Goal: Check status

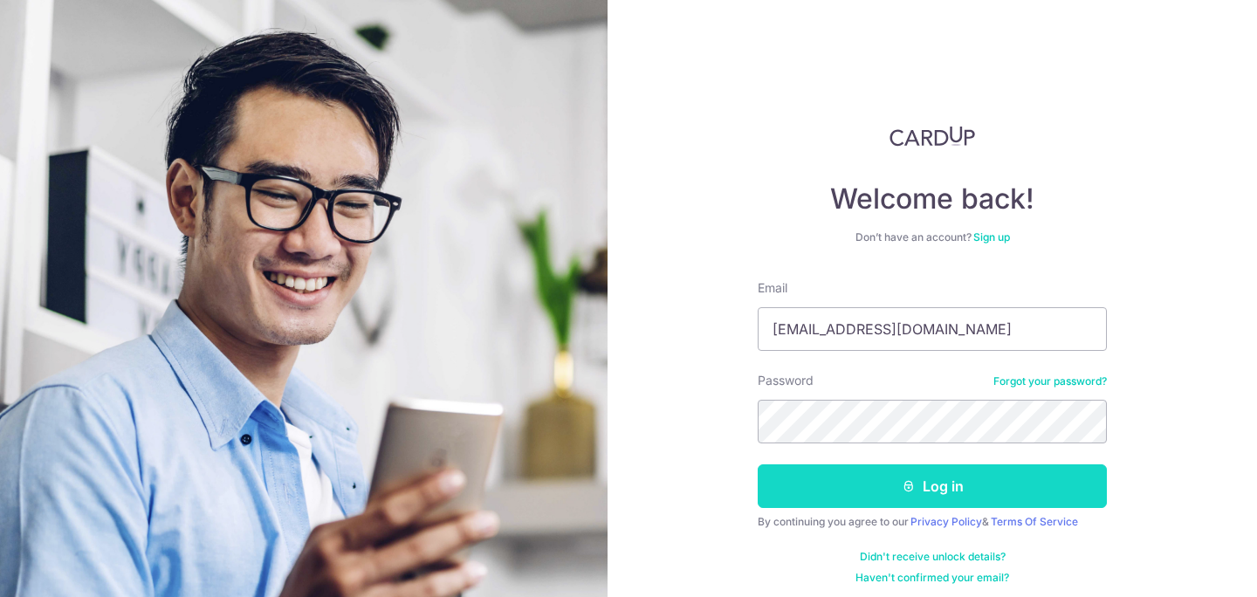
click at [946, 489] on button "Log in" at bounding box center [932, 487] width 349 height 44
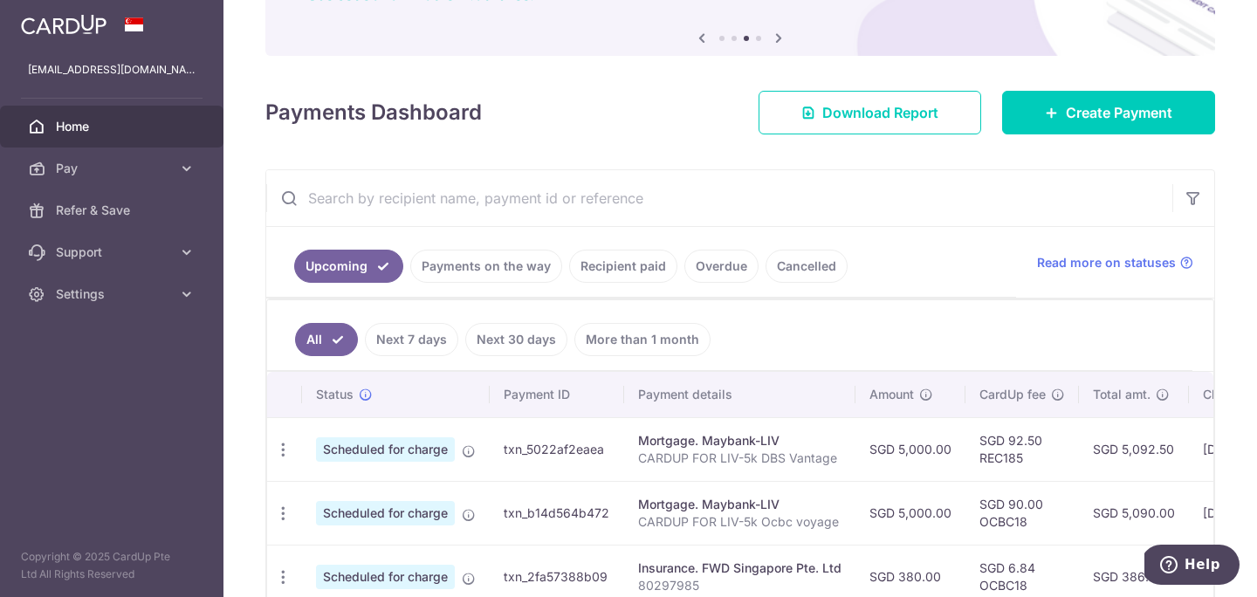
scroll to position [183, 0]
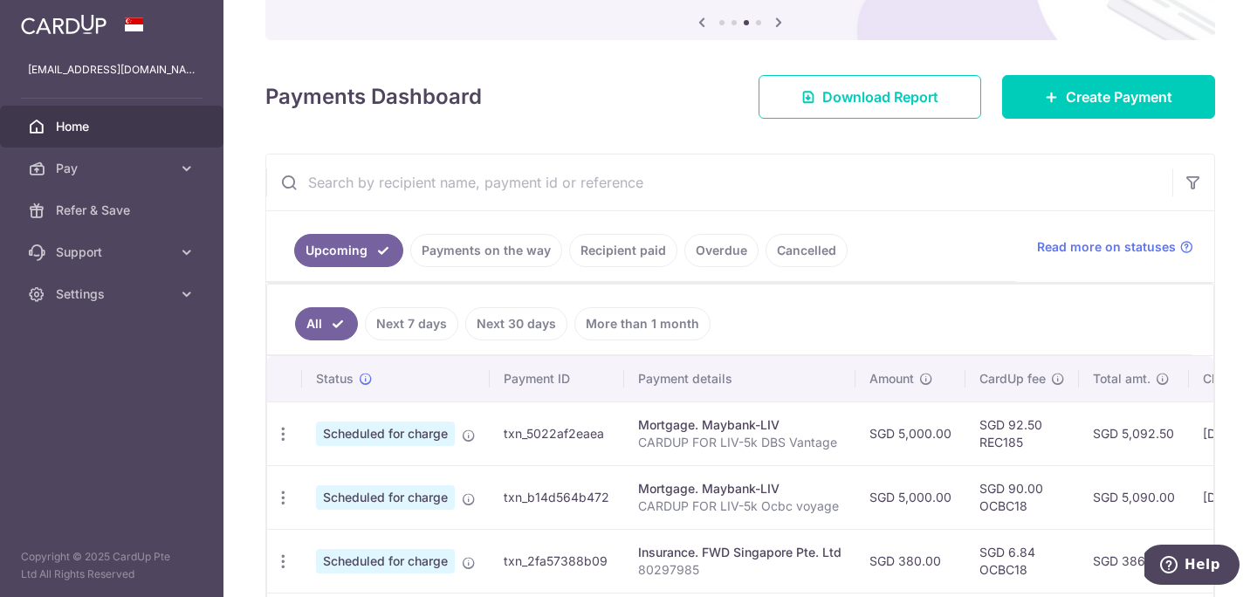
click at [618, 256] on link "Recipient paid" at bounding box center [623, 250] width 108 height 33
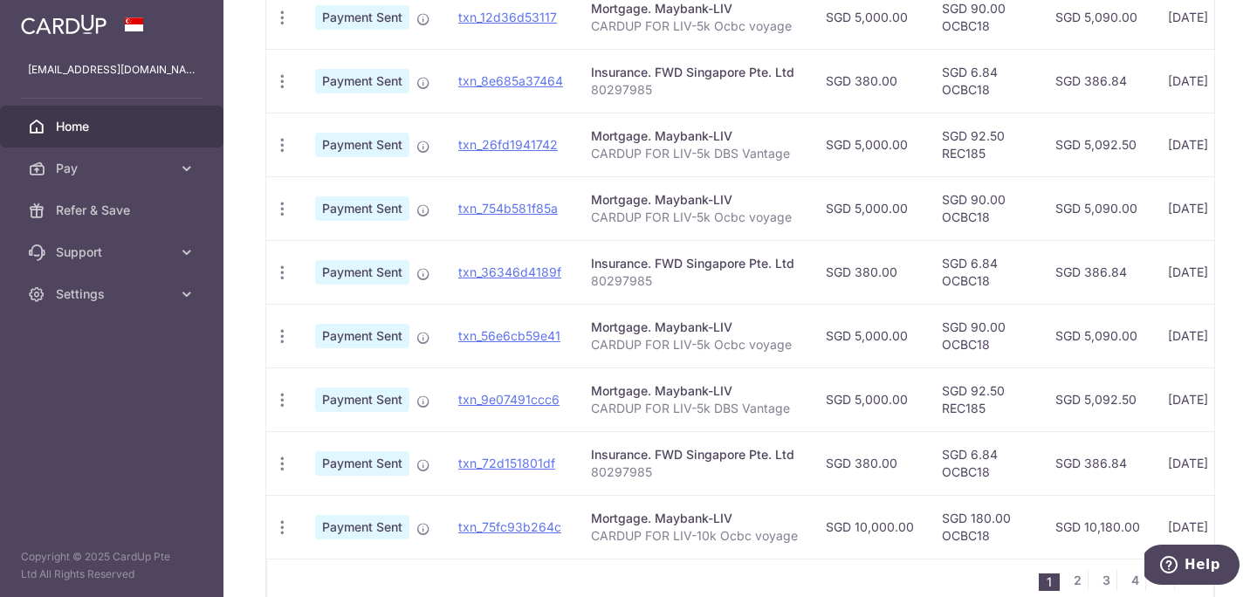
scroll to position [688, 0]
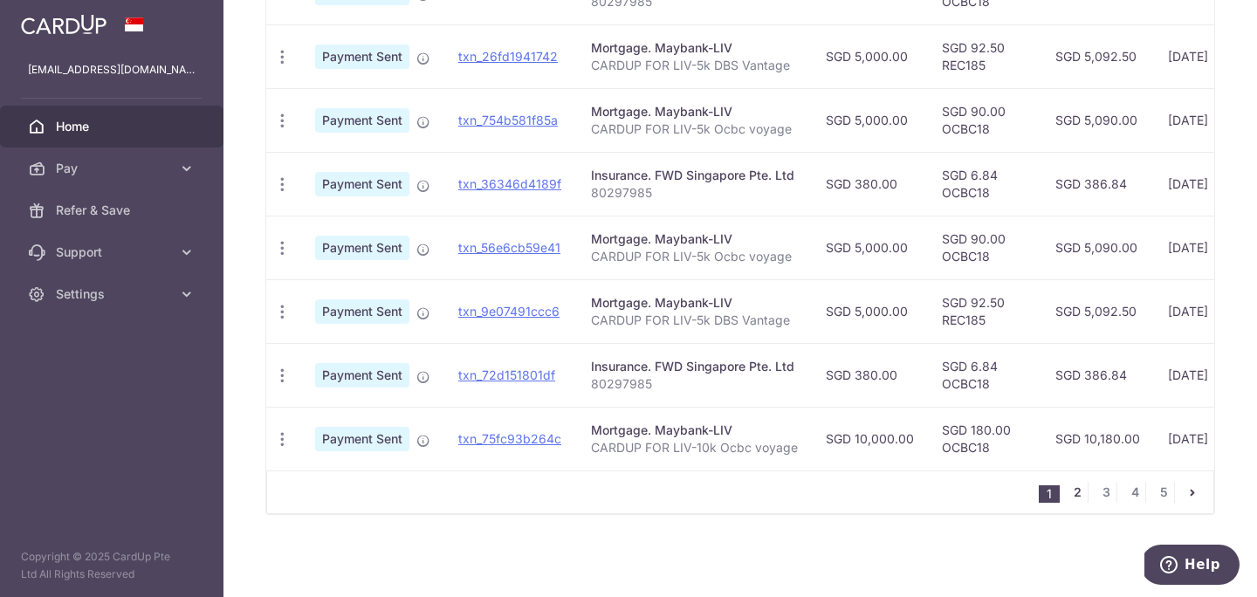
click at [1071, 497] on link "2" at bounding box center [1077, 492] width 21 height 21
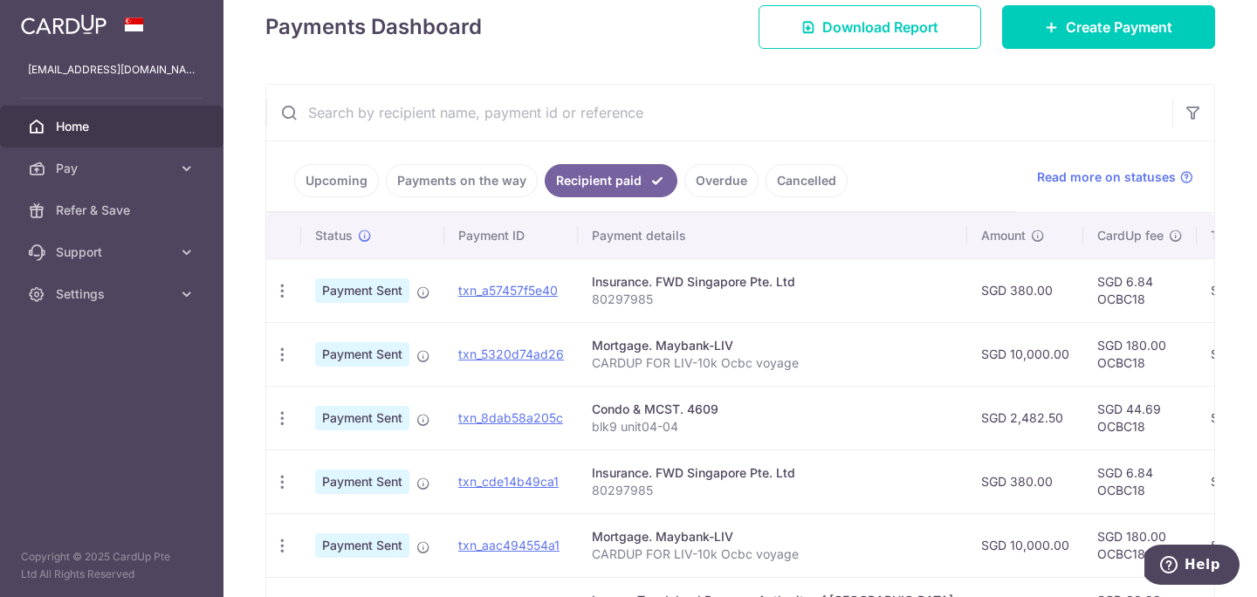
scroll to position [285, 0]
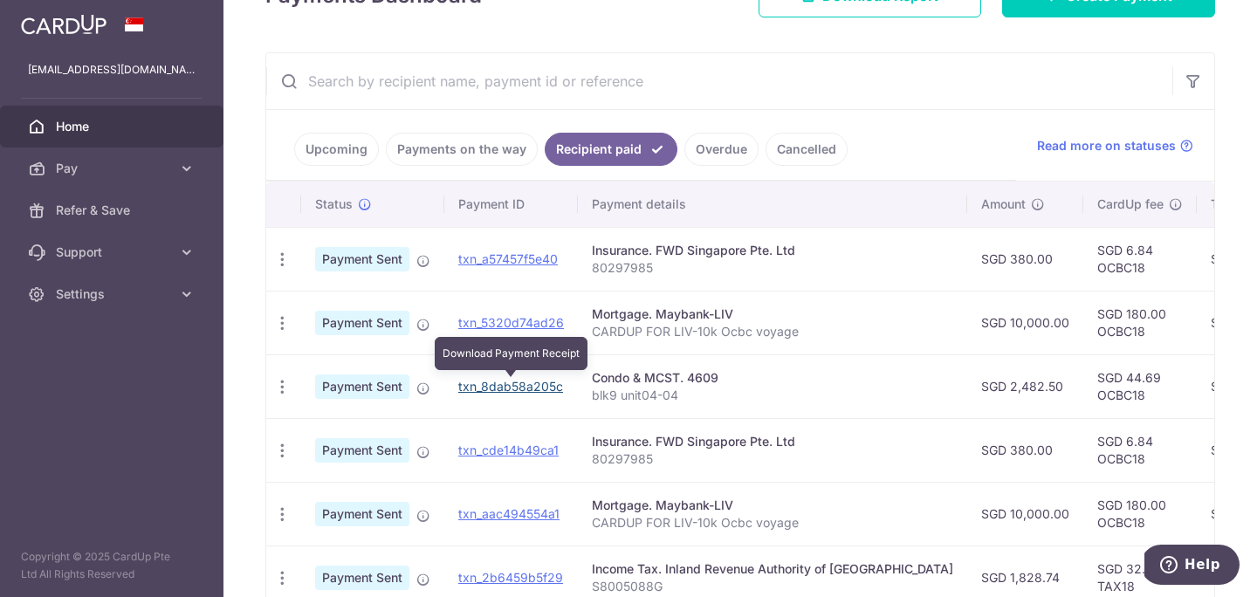
click at [542, 386] on link "txn_8dab58a205c" at bounding box center [510, 386] width 105 height 15
